Goal: Task Accomplishment & Management: Use online tool/utility

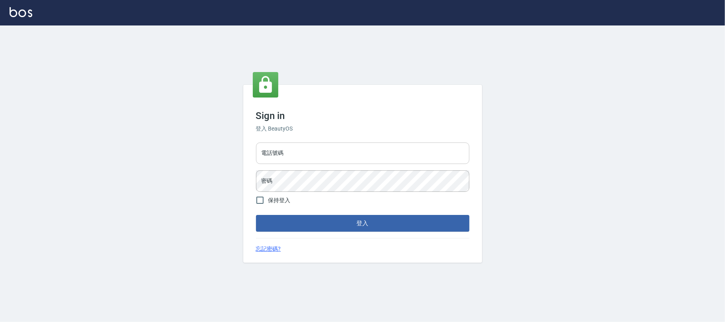
click at [358, 161] on input "電話號碼" at bounding box center [362, 154] width 213 height 22
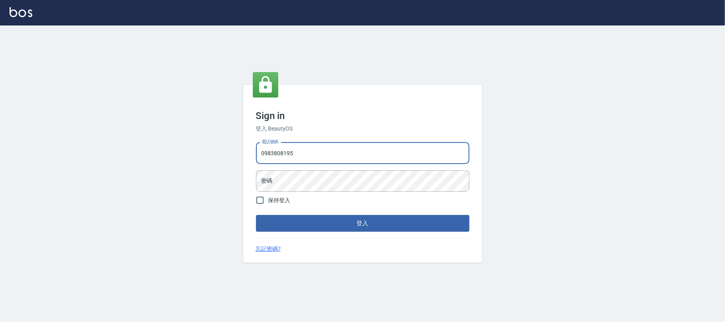
type input "0983808195"
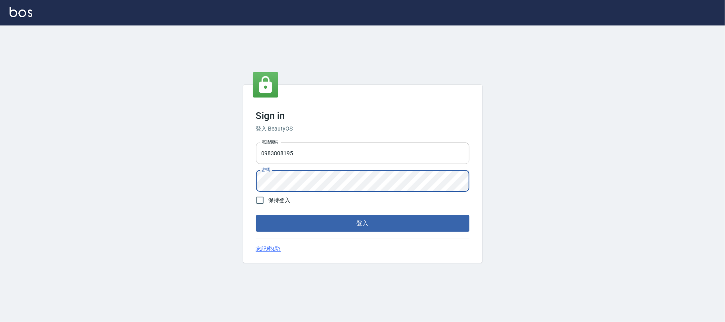
click at [256, 215] on button "登入" at bounding box center [362, 223] width 213 height 17
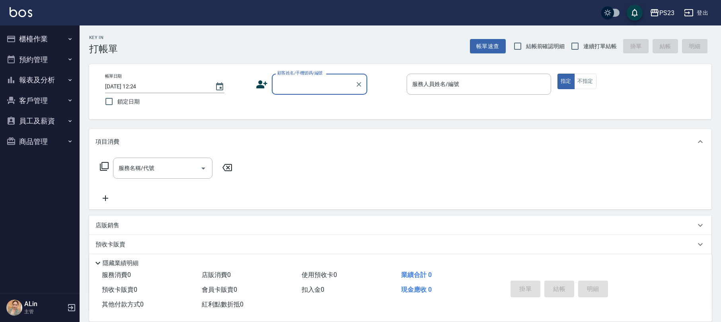
click at [53, 72] on ul "櫃檯作業 打帳單 帳單列表 現金收支登錄 高階收支登錄 材料自購登錄 每日結帳 排班表 現場電腦打卡 預約管理 預約管理 單日預約紀錄 單週預約紀錄 報表及分…" at bounding box center [39, 89] width 73 height 129
drag, startPoint x: 47, startPoint y: 80, endPoint x: 48, endPoint y: 88, distance: 8.1
click at [48, 81] on button "報表及分析" at bounding box center [39, 80] width 73 height 21
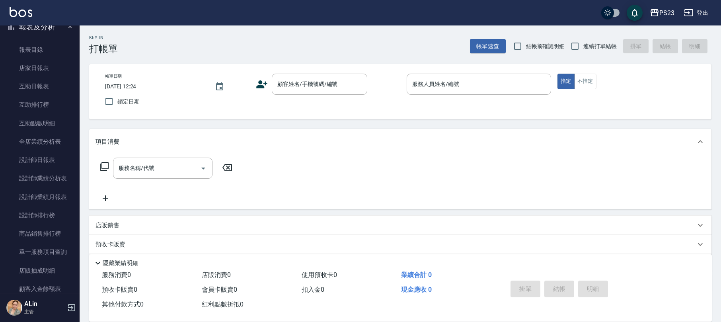
scroll to position [243, 0]
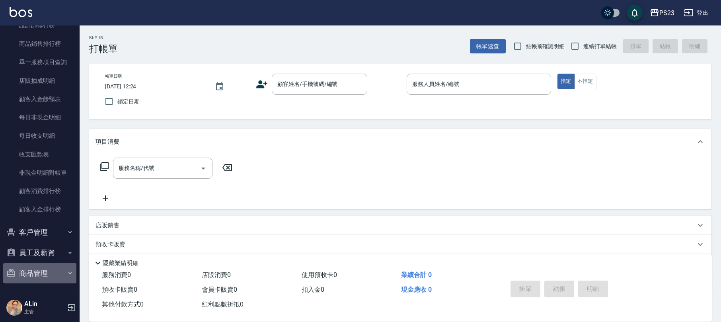
click at [45, 268] on button "商品管理" at bounding box center [39, 273] width 73 height 21
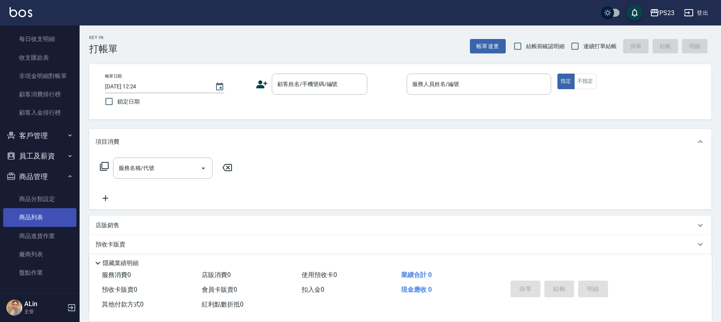
click at [57, 222] on link "商品列表" at bounding box center [39, 217] width 73 height 18
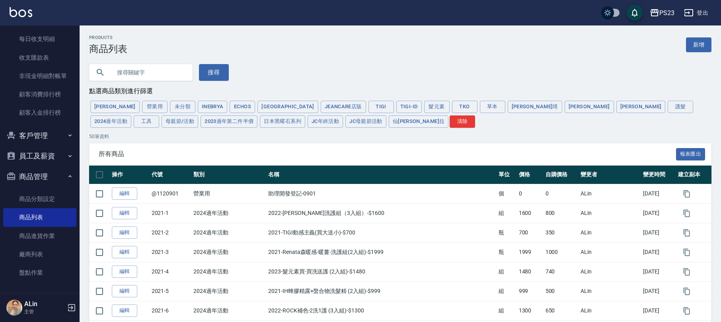
click at [135, 69] on input "text" at bounding box center [148, 73] width 75 height 22
type input "吹"
